Goal: Task Accomplishment & Management: Manage account settings

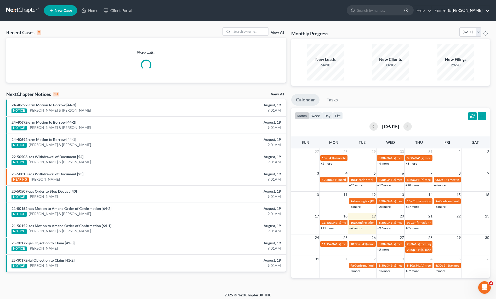
click at [469, 9] on link "Farmer & [PERSON_NAME]" at bounding box center [461, 10] width 58 height 9
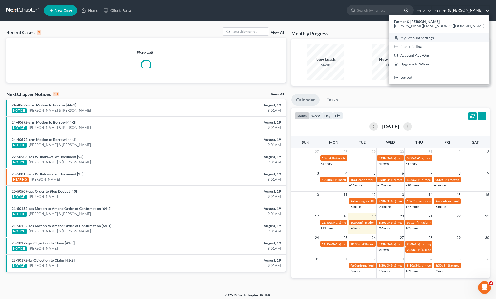
click at [464, 37] on link "My Account Settings" at bounding box center [439, 37] width 100 height 9
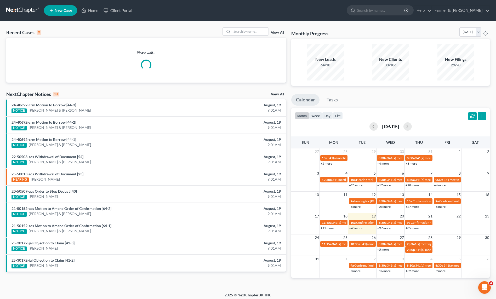
select select "23"
select select "18"
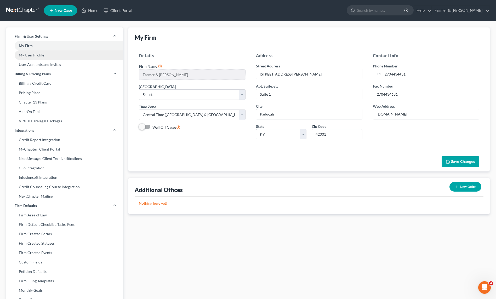
click at [37, 54] on link "My User Profile" at bounding box center [64, 54] width 117 height 9
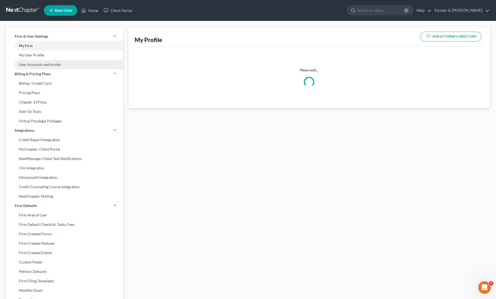
select select "18"
select select "33"
select select "attorney"
select select "2"
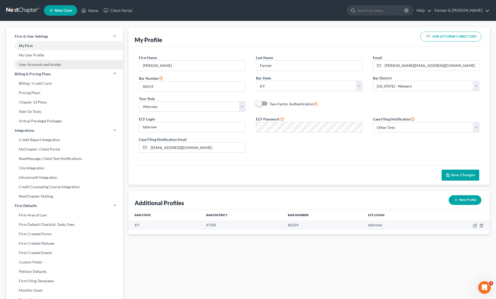
click at [43, 64] on link "User Accounts and Invites" at bounding box center [64, 64] width 117 height 9
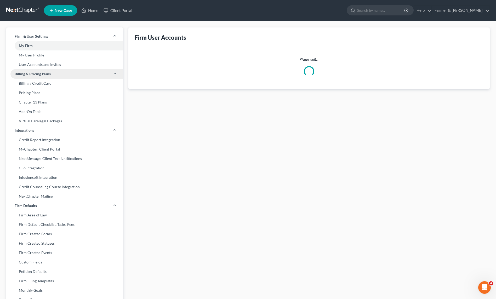
select select "0"
select select "1"
select select "0"
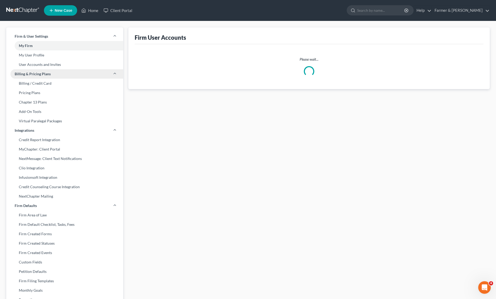
select select "2"
select select "1"
select select "2"
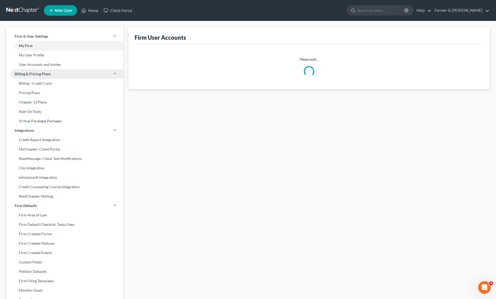
select select "2"
select select "1"
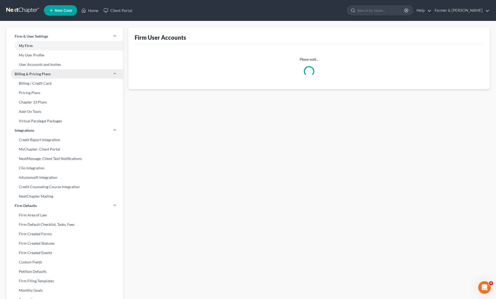
select select "2"
select select "0"
select select "2"
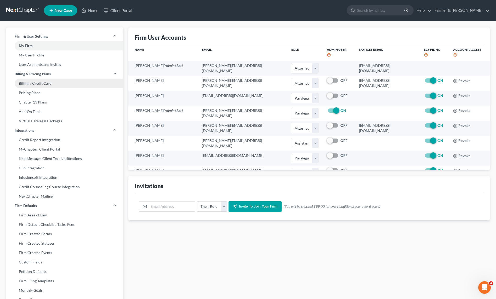
click at [43, 84] on link "Billing / Credit Card" at bounding box center [64, 83] width 117 height 9
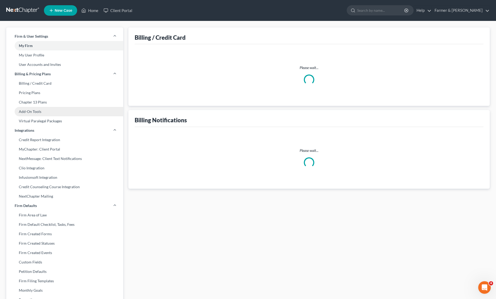
select select "18"
